Goal: Task Accomplishment & Management: Use online tool/utility

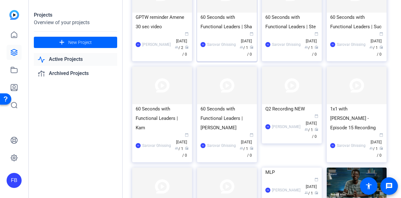
scroll to position [71, 0]
click at [355, 113] on div "1x1 with [PERSON_NAME] - Episode 15 Recording" at bounding box center [357, 118] width 53 height 28
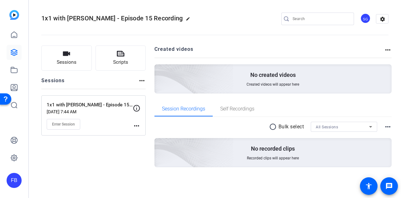
click at [106, 168] on div "Sessions Scripts Sessions more_horiz 1x1 with Ryan - Episode 15 Recording Aug 0…" at bounding box center [93, 116] width 104 height 142
click at [115, 160] on div "Sessions Scripts Sessions more_horiz 1x1 with Ryan - Episode 15 Recording Aug 0…" at bounding box center [93, 116] width 104 height 142
click at [363, 14] on div "SG" at bounding box center [366, 18] width 10 height 10
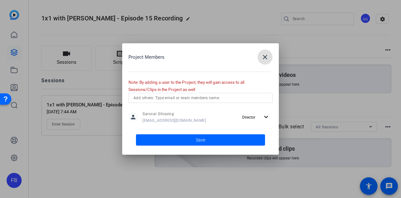
click at [266, 53] on span "button" at bounding box center [265, 57] width 15 height 15
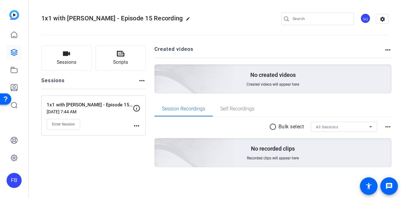
click at [14, 15] on img at bounding box center [14, 15] width 10 height 10
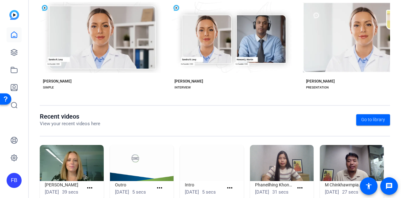
scroll to position [157, 0]
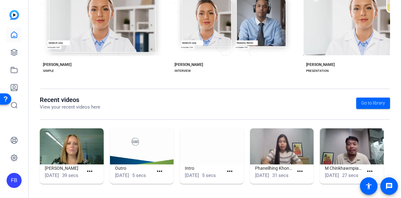
click at [17, 177] on div "FB" at bounding box center [14, 180] width 15 height 15
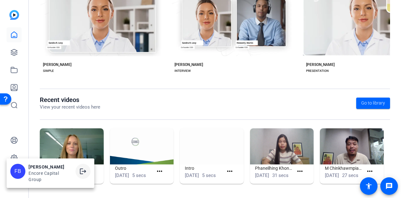
click at [84, 173] on mat-icon "logout" at bounding box center [83, 171] width 8 height 8
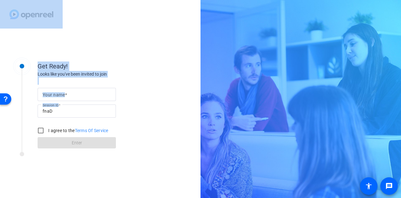
drag, startPoint x: 0, startPoint y: 0, endPoint x: 83, endPoint y: 107, distance: 135.2
click at [83, 107] on div "Get Ready! Looks like you've been invited to join Your name Session ID fnaD I a…" at bounding box center [100, 99] width 201 height 198
click at [88, 96] on input "Your name" at bounding box center [77, 95] width 68 height 8
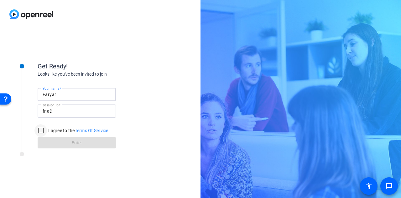
type input "Faryar"
click at [39, 128] on input "I agree to the Terms Of Service" at bounding box center [40, 130] width 13 height 13
checkbox input "true"
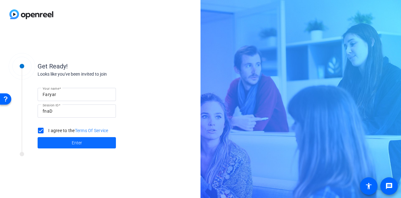
click at [56, 143] on span at bounding box center [77, 142] width 78 height 15
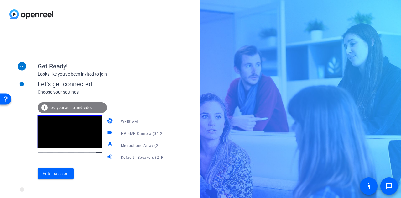
click at [166, 133] on icon at bounding box center [170, 134] width 8 height 8
click at [177, 124] on div at bounding box center [200, 99] width 401 height 198
click at [146, 145] on span "Microphone Array (2- Intel® Smart Sound Technology for Digital Microphones)" at bounding box center [193, 145] width 144 height 5
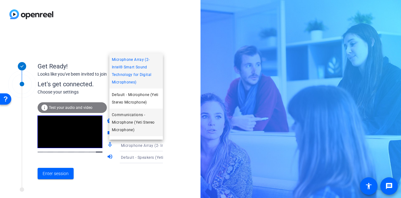
click at [138, 121] on span "Communications - Microphone (Yeti Stereo Microphone)" at bounding box center [136, 122] width 49 height 23
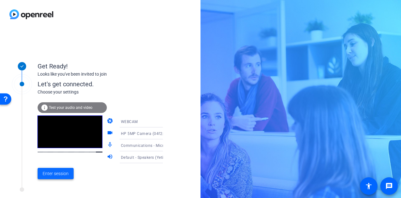
click at [48, 173] on span "Enter session" at bounding box center [56, 173] width 26 height 7
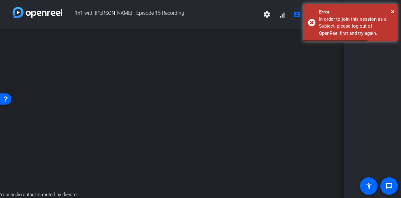
click at [48, 173] on div "open_in_new" at bounding box center [172, 110] width 344 height 162
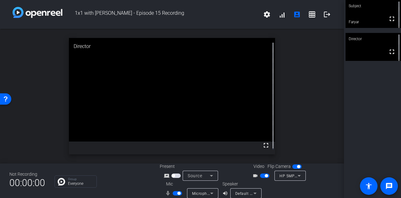
scroll to position [7, 0]
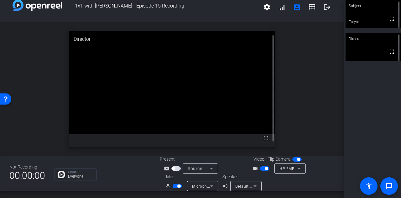
click at [208, 186] on icon at bounding box center [212, 186] width 8 height 8
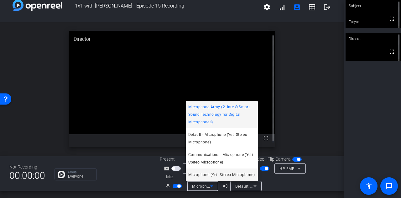
click at [223, 174] on span "Microphone (Yeti Stereo Microphone)" at bounding box center [221, 175] width 66 height 8
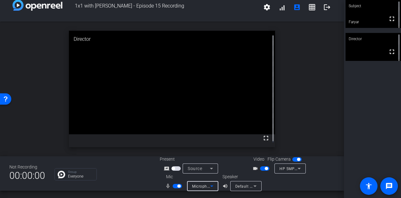
click at [271, 182] on div "Speaker volume_up Default - Speakers (Yeti Stereo Microphone)" at bounding box center [251, 182] width 56 height 18
click at [211, 170] on icon at bounding box center [212, 169] width 8 height 8
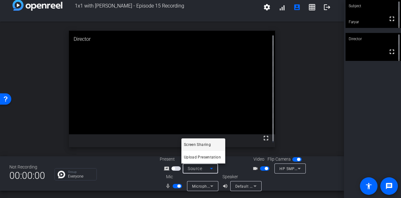
click at [242, 168] on div at bounding box center [200, 99] width 401 height 198
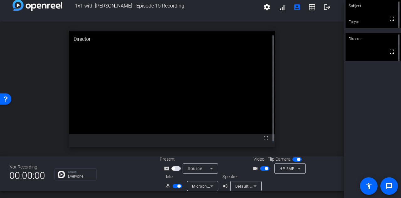
click at [242, 183] on div "Default - Speakers (Yeti Stereo Microphone)" at bounding box center [244, 186] width 18 height 8
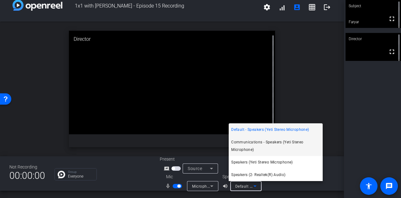
click at [301, 145] on span "Communications - Speakers (Yeti Stereo Microphone)" at bounding box center [275, 145] width 89 height 15
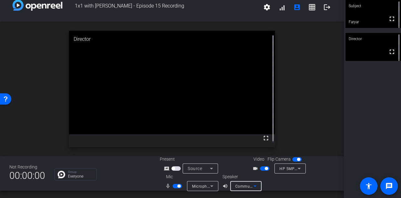
click at [254, 185] on icon at bounding box center [255, 186] width 3 height 2
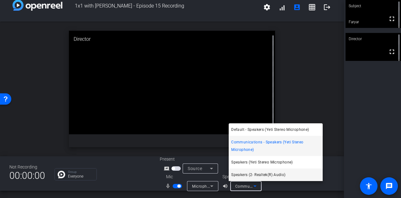
click at [259, 176] on span "Speakers (2- Realtek(R) Audio)" at bounding box center [258, 175] width 54 height 8
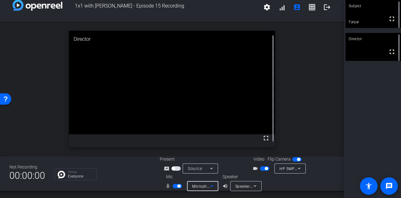
click at [209, 186] on icon at bounding box center [212, 186] width 8 height 8
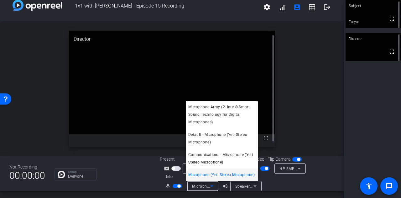
click at [292, 182] on div at bounding box center [200, 99] width 401 height 198
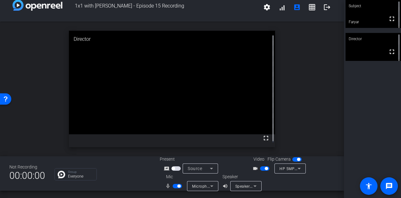
click at [208, 187] on icon at bounding box center [212, 186] width 8 height 8
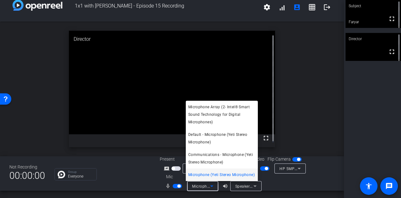
click at [208, 187] on div at bounding box center [200, 99] width 401 height 198
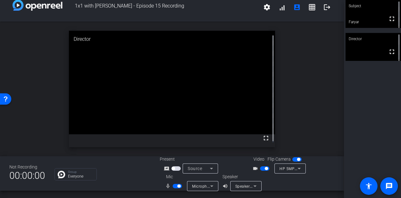
click at [335, 182] on div "Not Recording 00:00:00 Group Everyone Present screen_share_outline Source Video…" at bounding box center [172, 173] width 344 height 34
click at [304, 40] on div "open_in_new Director fullscreen" at bounding box center [172, 89] width 344 height 135
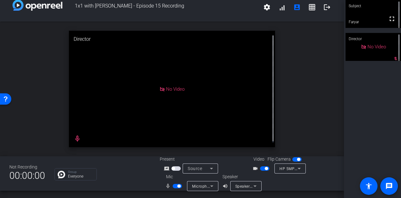
click at [304, 40] on div "open_in_new Director No Video mic_none" at bounding box center [172, 89] width 344 height 135
